Goal: Transaction & Acquisition: Purchase product/service

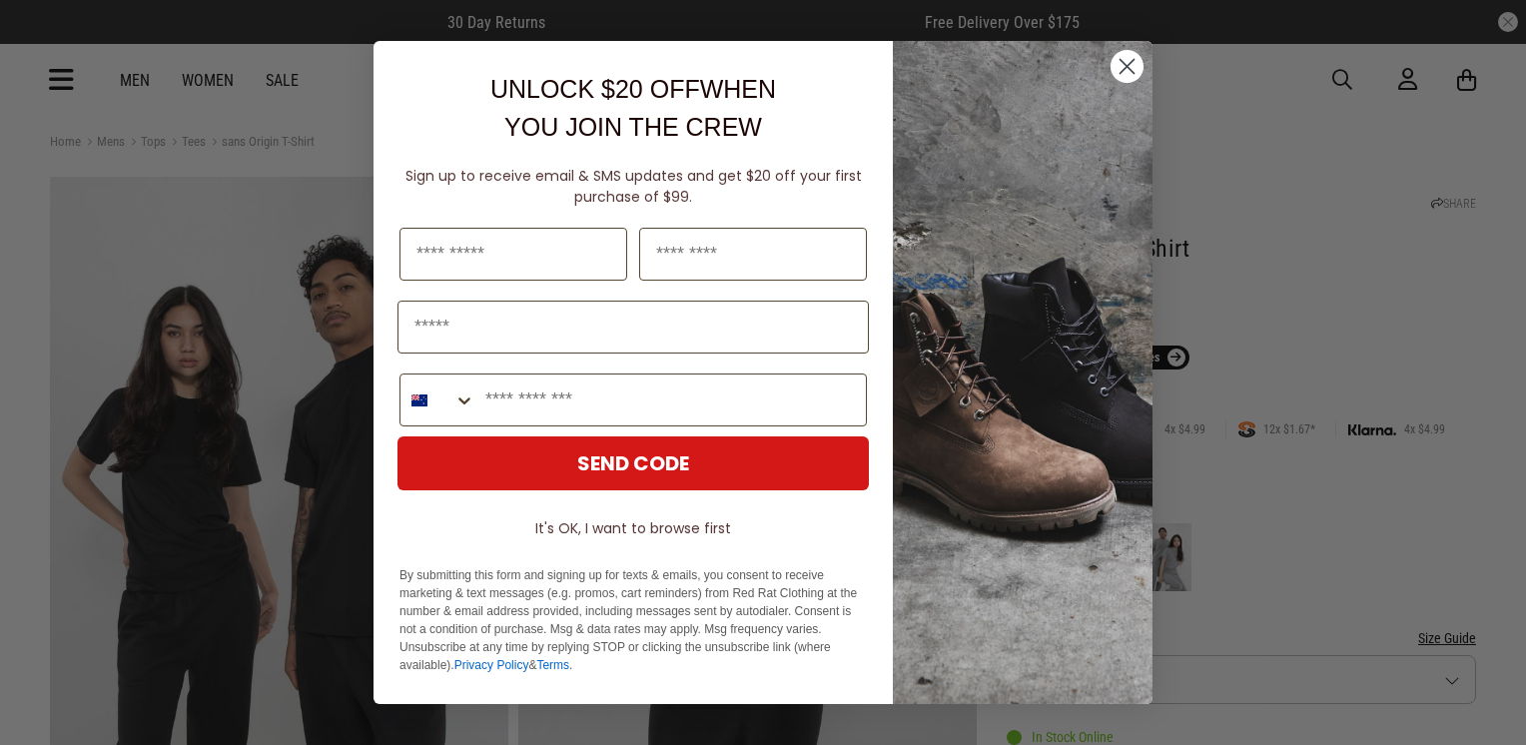
click at [1013, 70] on circle "Close dialog" at bounding box center [1127, 66] width 33 height 33
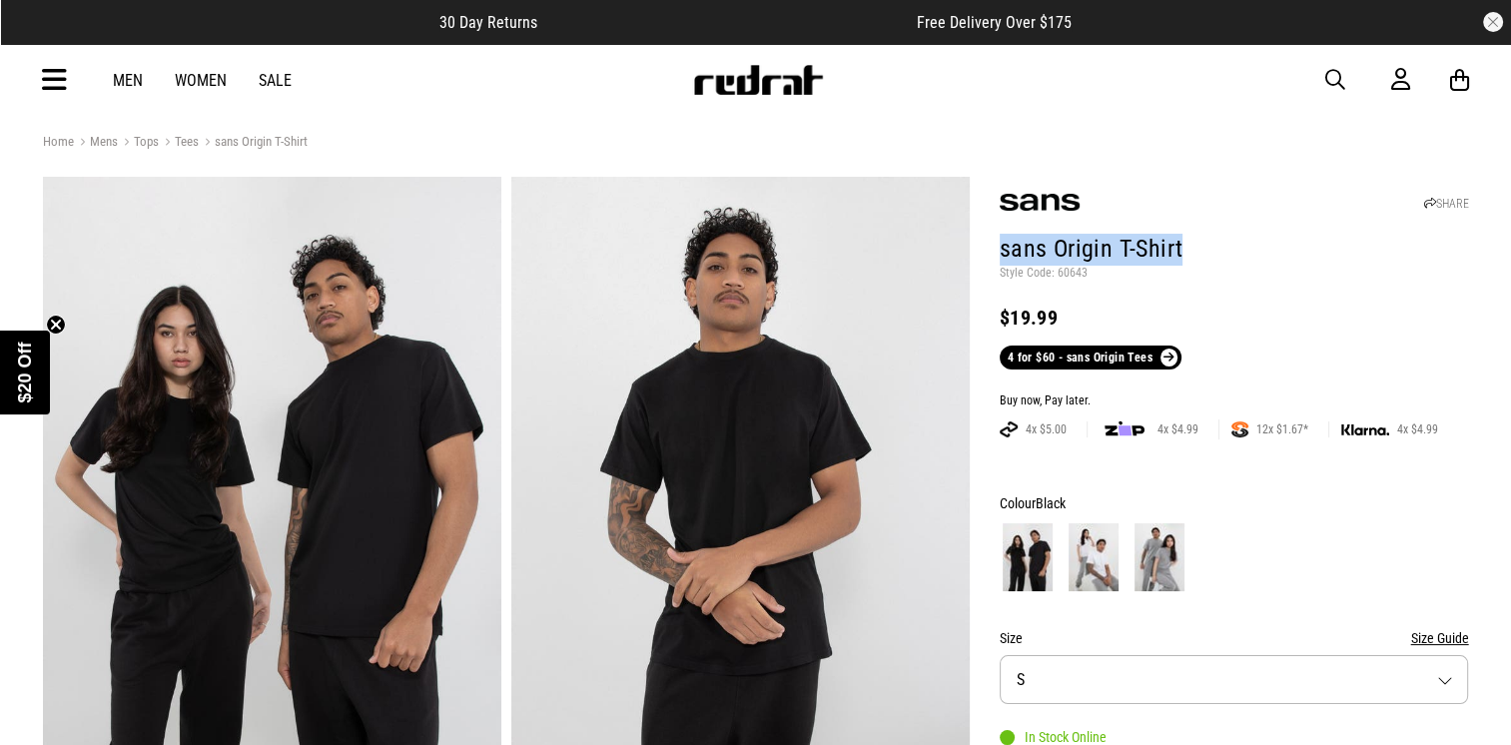
drag, startPoint x: 1180, startPoint y: 245, endPoint x: 1002, endPoint y: 231, distance: 178.4
click at [1002, 231] on header "SHARE sans Origin T-Shirt Style Code: 60643 $19.99 4 for $60 - sans Origin Tees" at bounding box center [1235, 276] width 470 height 188
copy h1 "sans Origin T-Shirt"
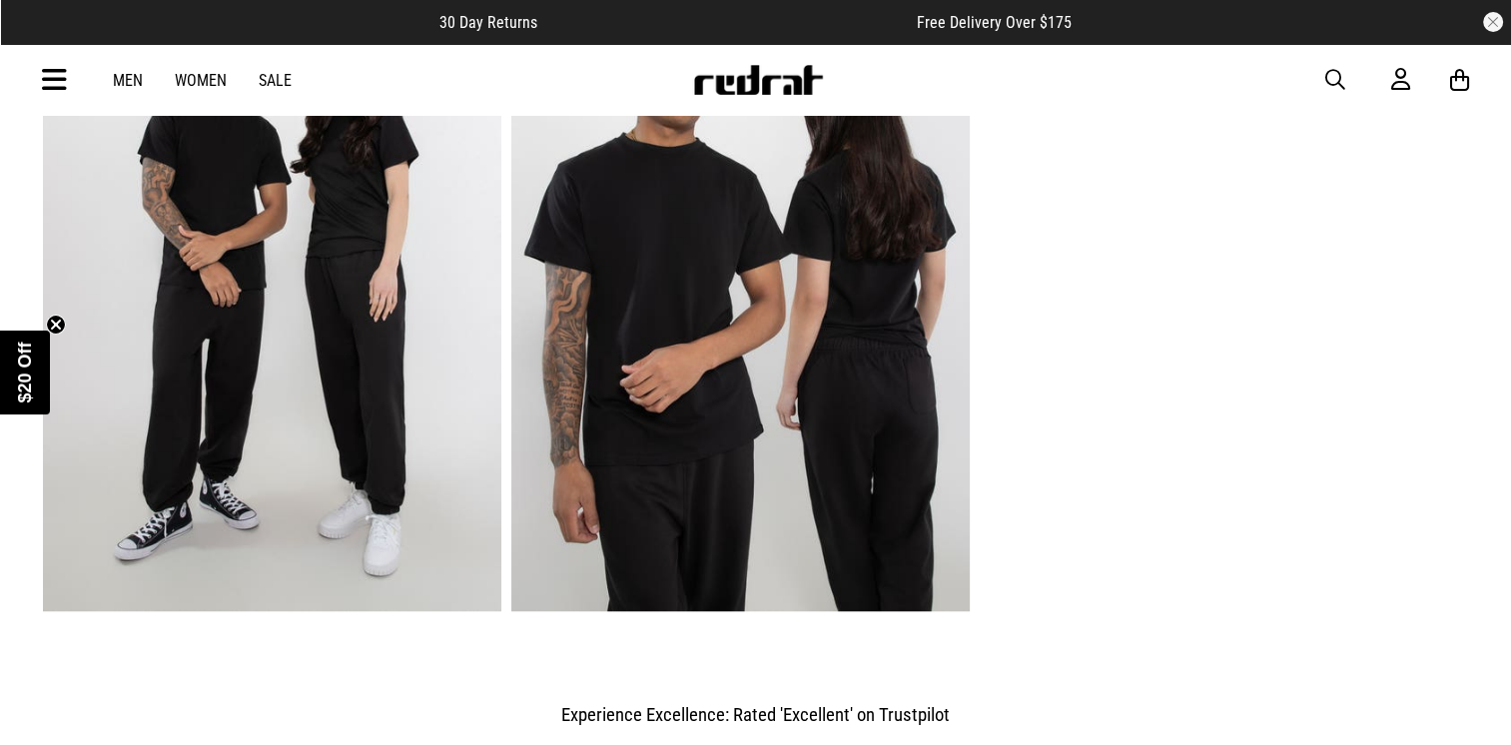
scroll to position [1664, 0]
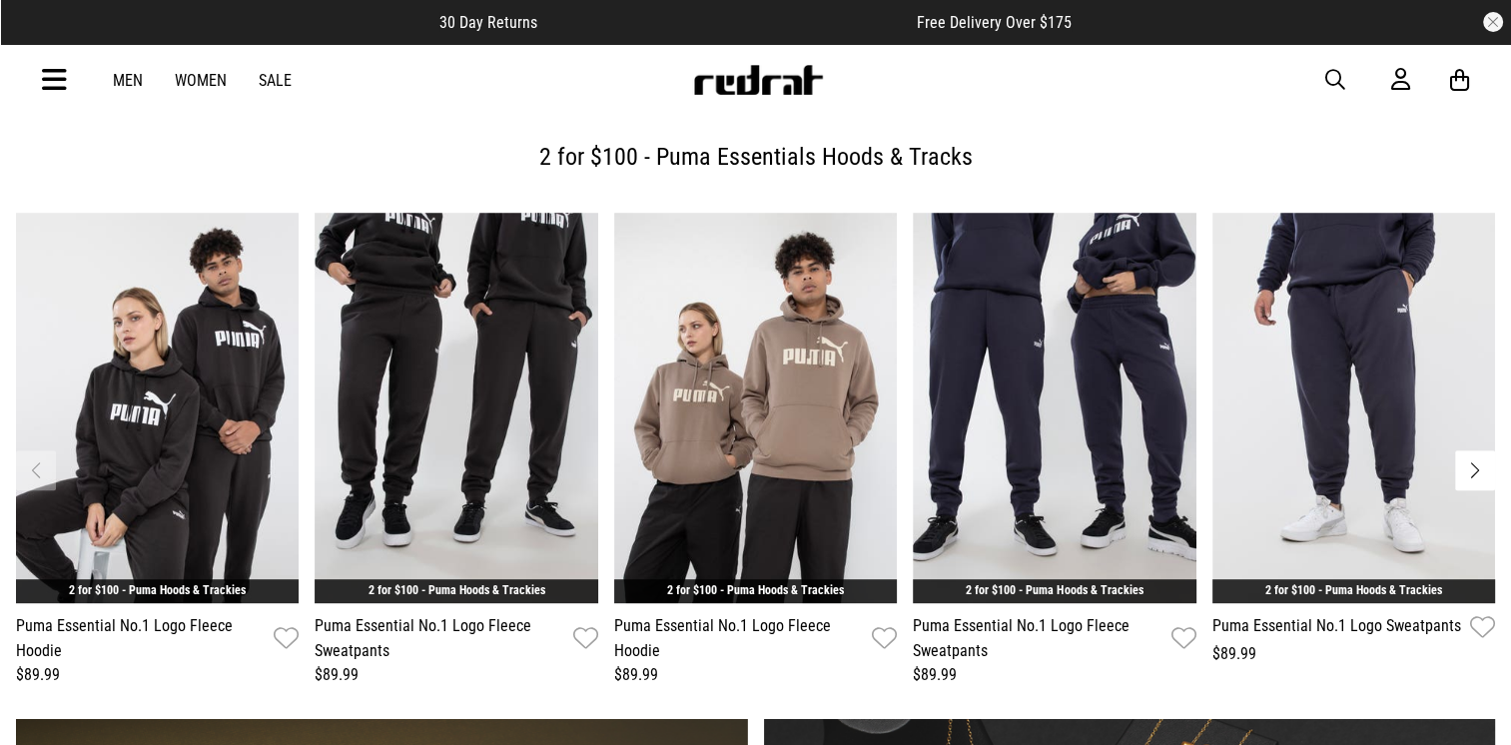
scroll to position [699, 0]
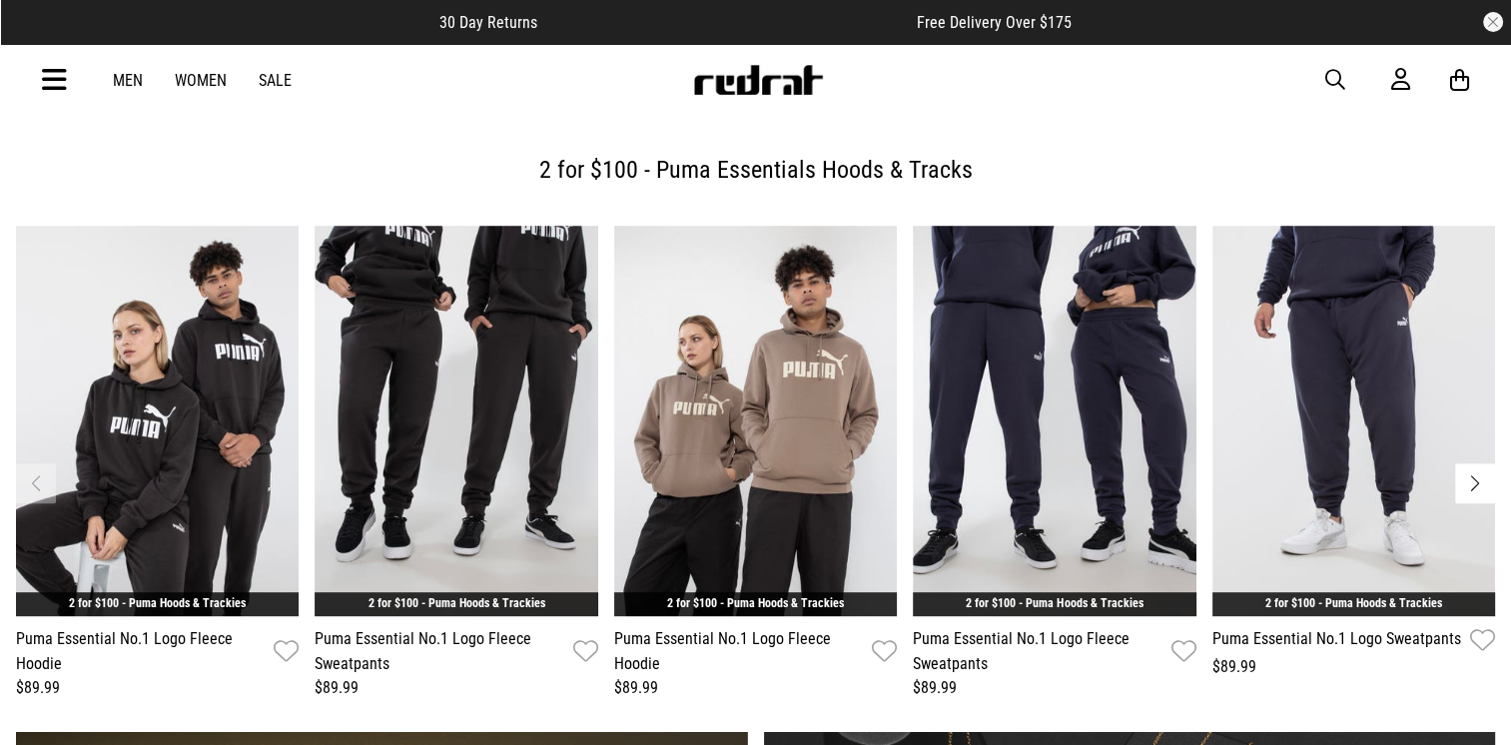
click at [891, 494] on img "3 / 6" at bounding box center [755, 421] width 283 height 391
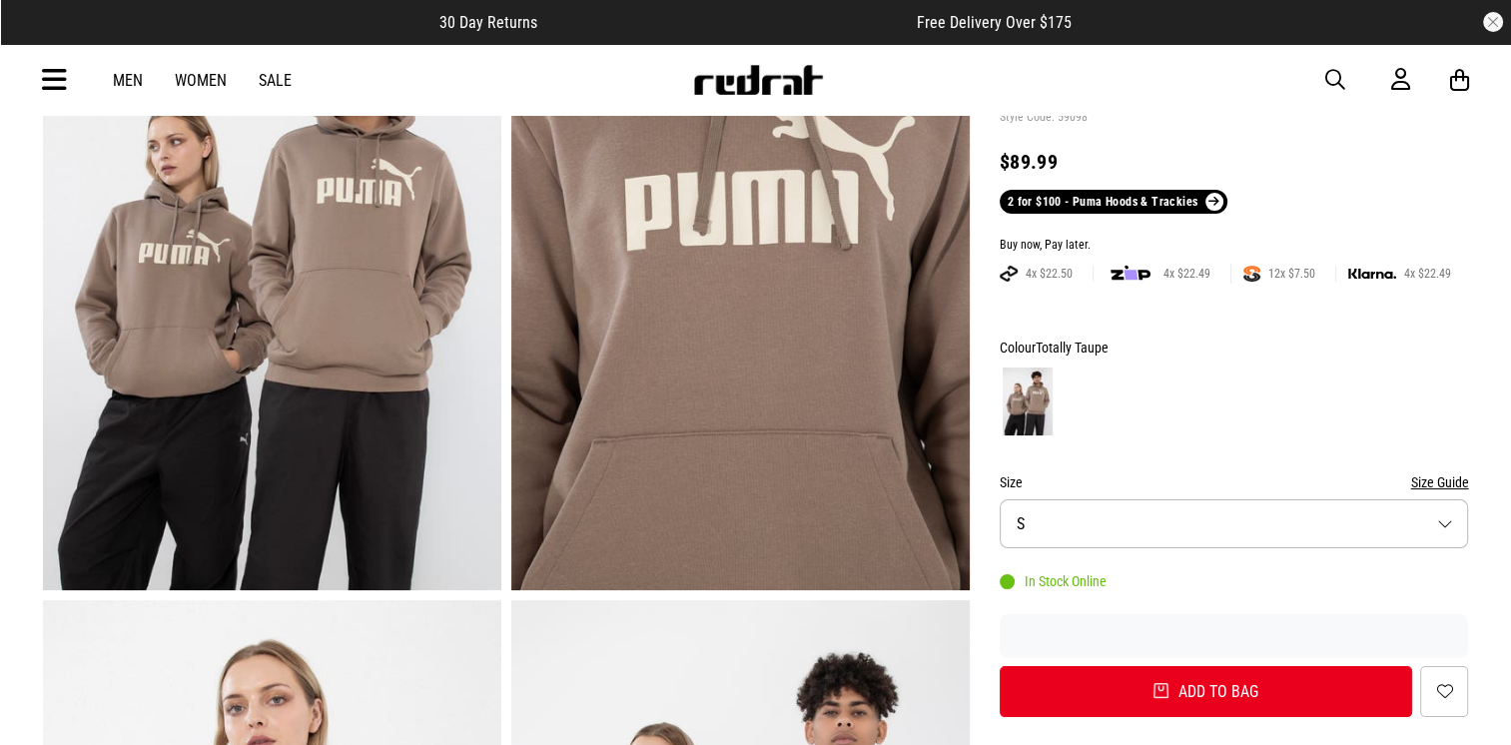
scroll to position [228, 0]
